Goal: Task Accomplishment & Management: Manage account settings

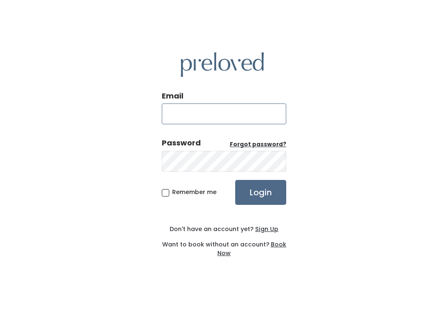
type input "[DOMAIN_NAME][EMAIL_ADDRESS][DOMAIN_NAME]"
click at [261, 201] on input "Login" at bounding box center [260, 192] width 51 height 25
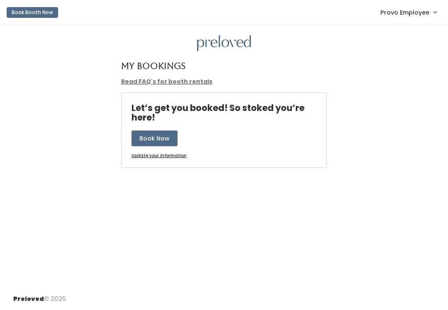
click at [403, 19] on link "Provo Employee" at bounding box center [409, 12] width 73 height 18
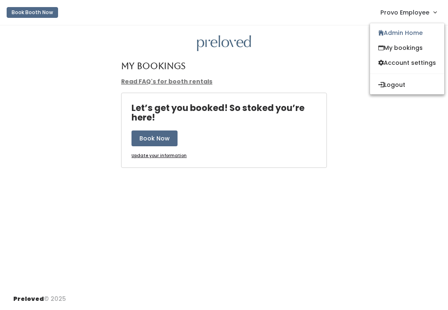
click at [421, 28] on link "Admin Home" at bounding box center [407, 32] width 74 height 15
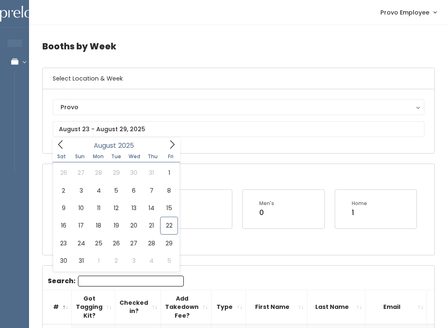
click at [233, 168] on div "Open Booths Women's 1 Kid's 3 Men's 0 Home 1" at bounding box center [239, 209] width 392 height 91
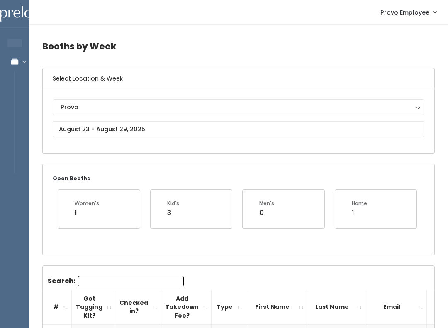
click at [143, 276] on input "Search:" at bounding box center [131, 281] width 106 height 11
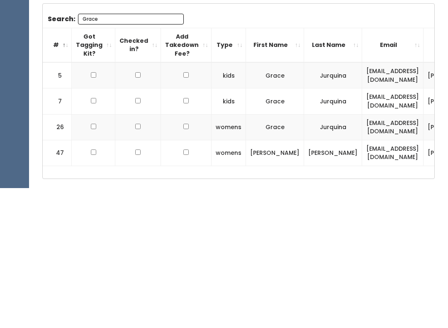
scroll to position [125, 0]
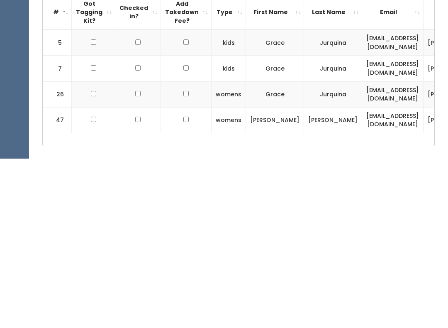
type input "Grace"
click at [95, 209] on input "checkbox" at bounding box center [93, 211] width 5 height 5
checkbox input "true"
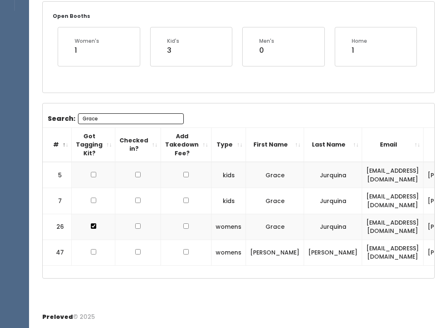
click at [94, 198] on input "checkbox" at bounding box center [93, 200] width 5 height 5
checkbox input "true"
click at [92, 172] on input "checkbox" at bounding box center [93, 174] width 5 height 5
checkbox input "true"
click at [154, 118] on input "Grace" at bounding box center [131, 118] width 106 height 11
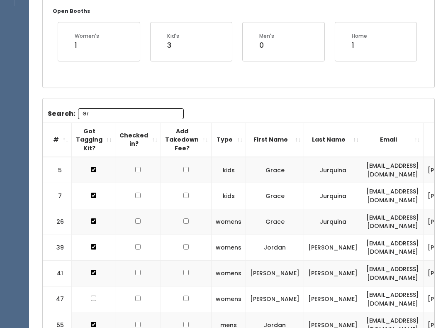
type input "G"
